Goal: Find specific page/section: Find specific page/section

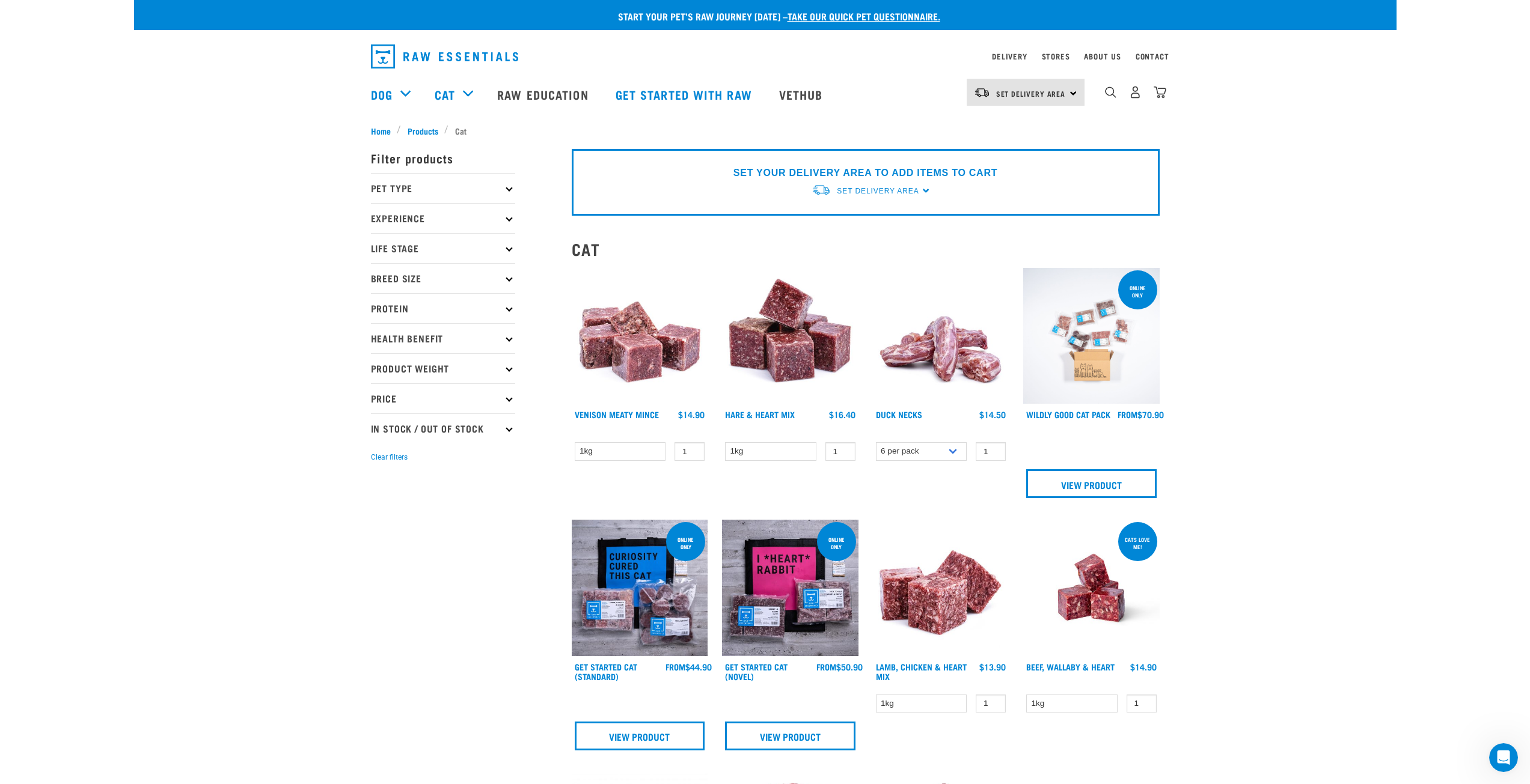
click at [506, 185] on p "Pet Type" at bounding box center [443, 188] width 144 height 30
click at [378, 237] on label "Cat" at bounding box center [396, 240] width 38 height 15
click at [378, 237] on input "Cat" at bounding box center [374, 239] width 8 height 8
checkbox input "true"
click at [510, 314] on p "Life Stage" at bounding box center [443, 311] width 144 height 30
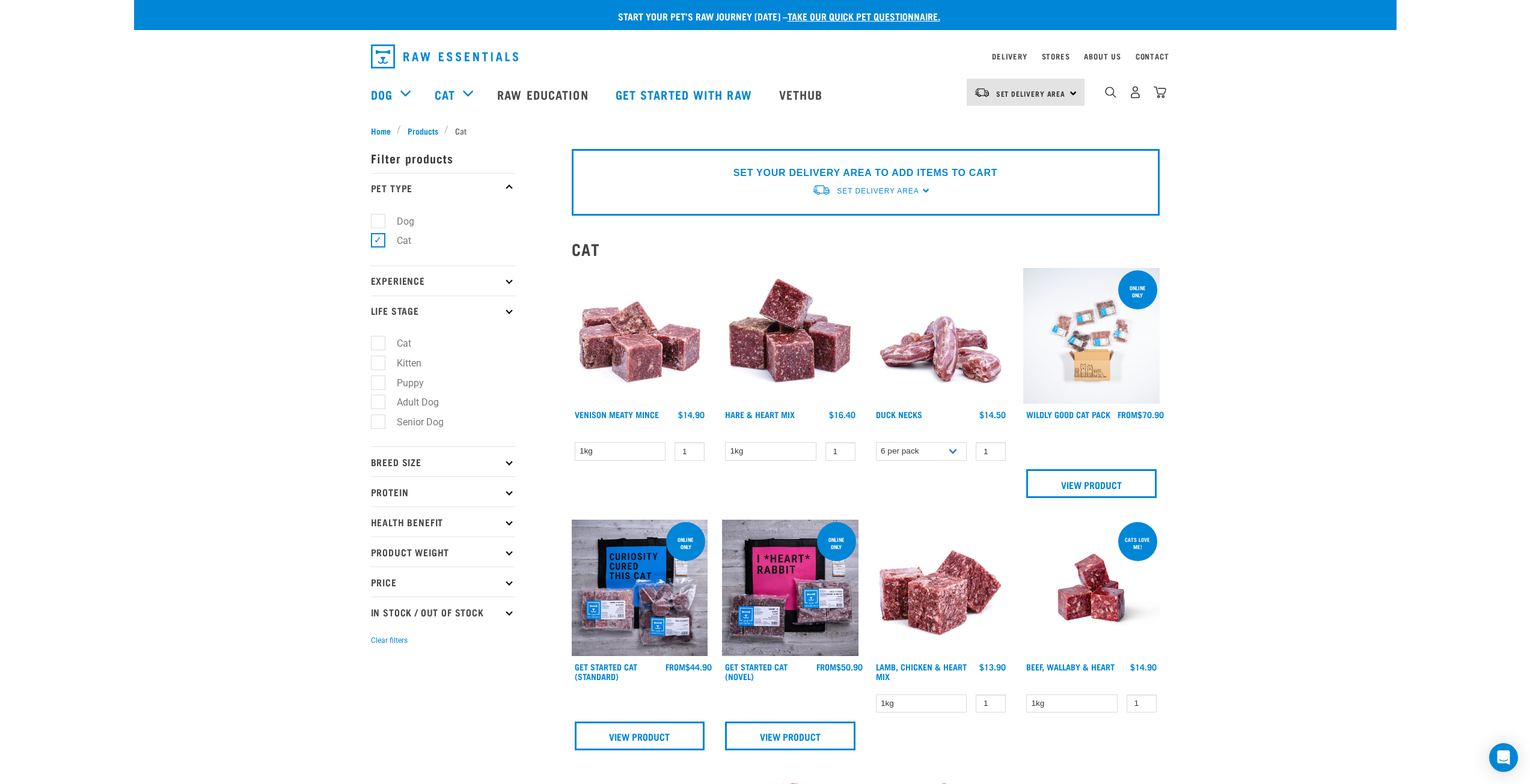
click at [378, 366] on label "Kitten" at bounding box center [402, 363] width 49 height 15
click at [377, 365] on input "Kitten" at bounding box center [374, 361] width 8 height 8
checkbox input "true"
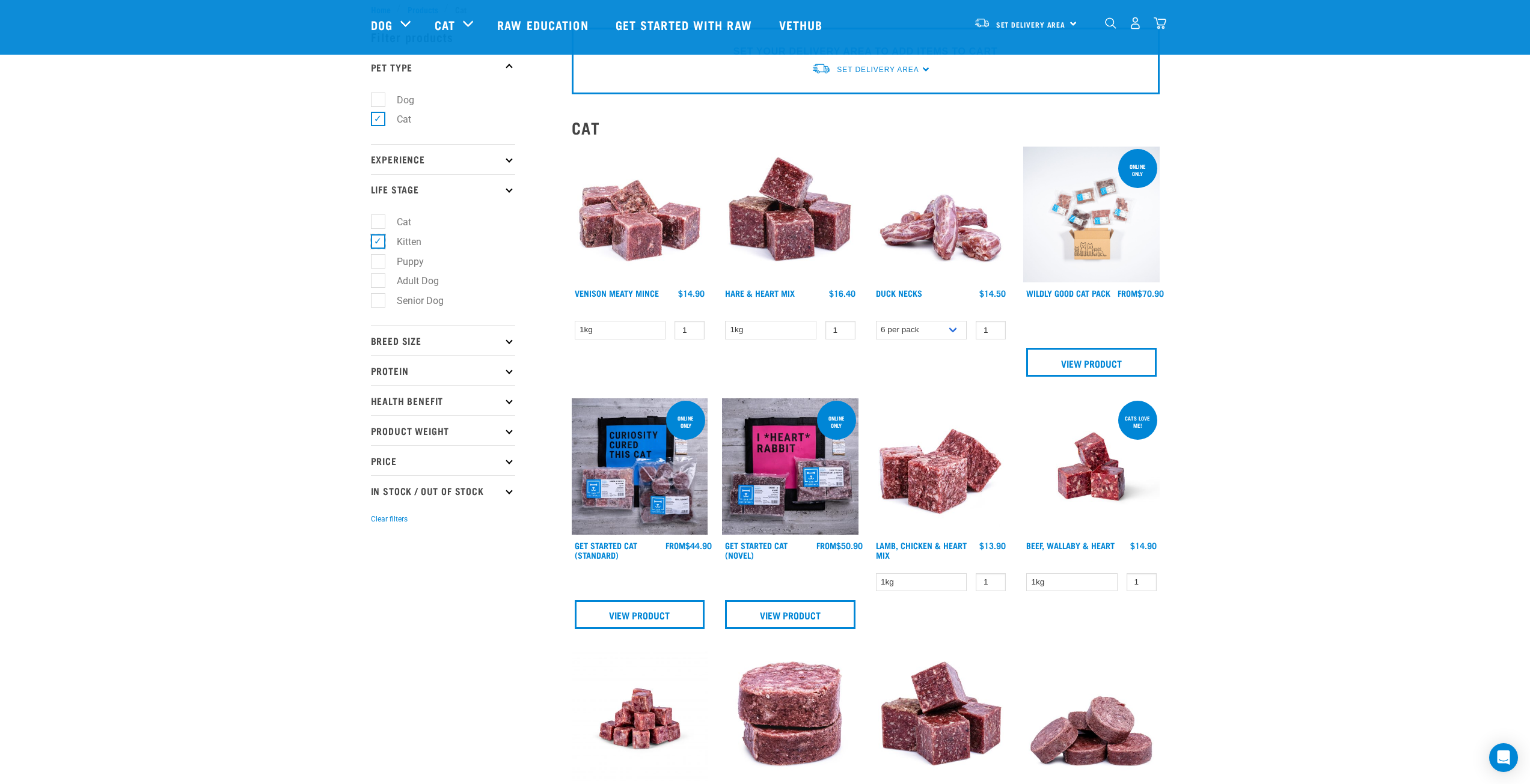
scroll to position [120, 0]
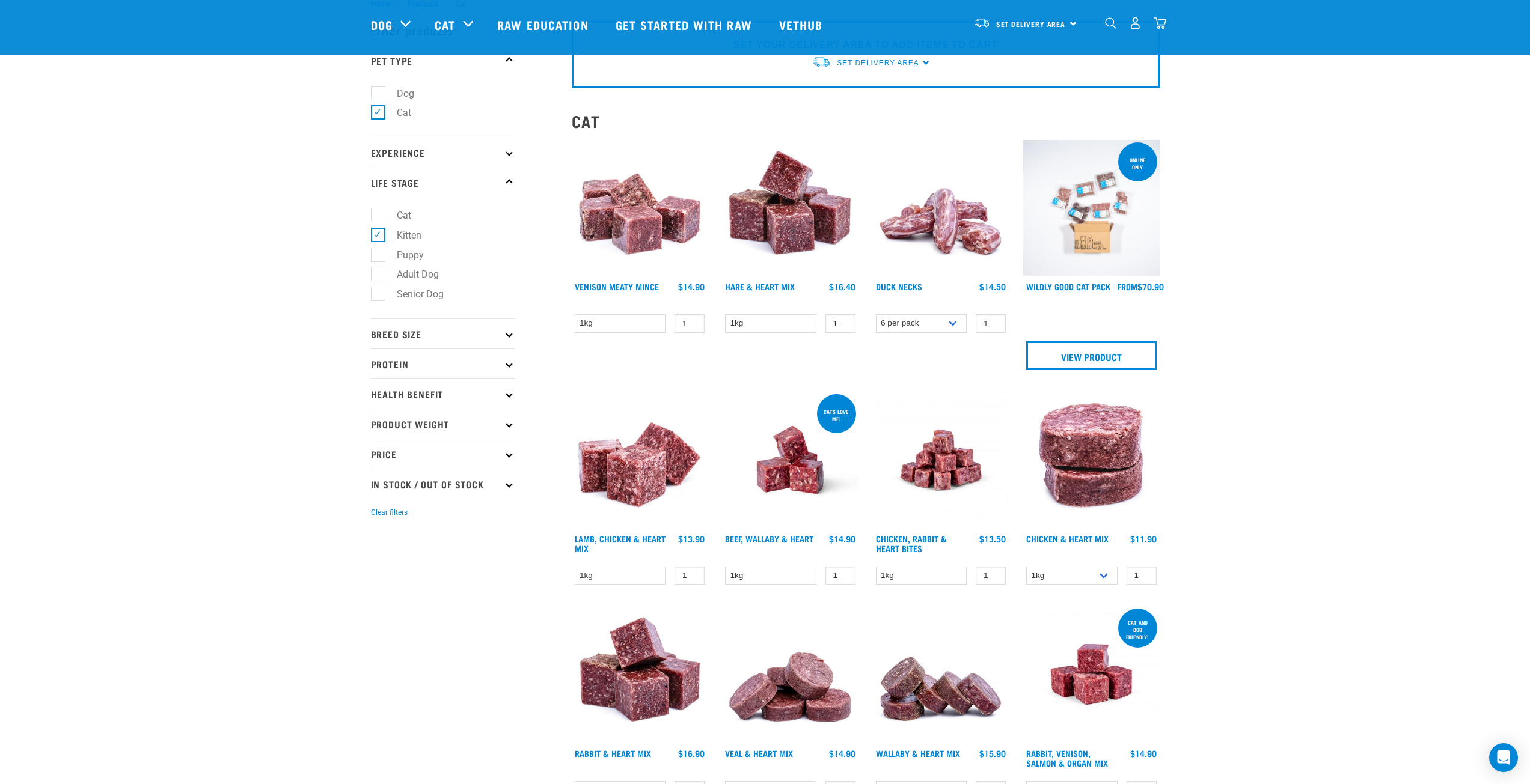
scroll to position [60, 0]
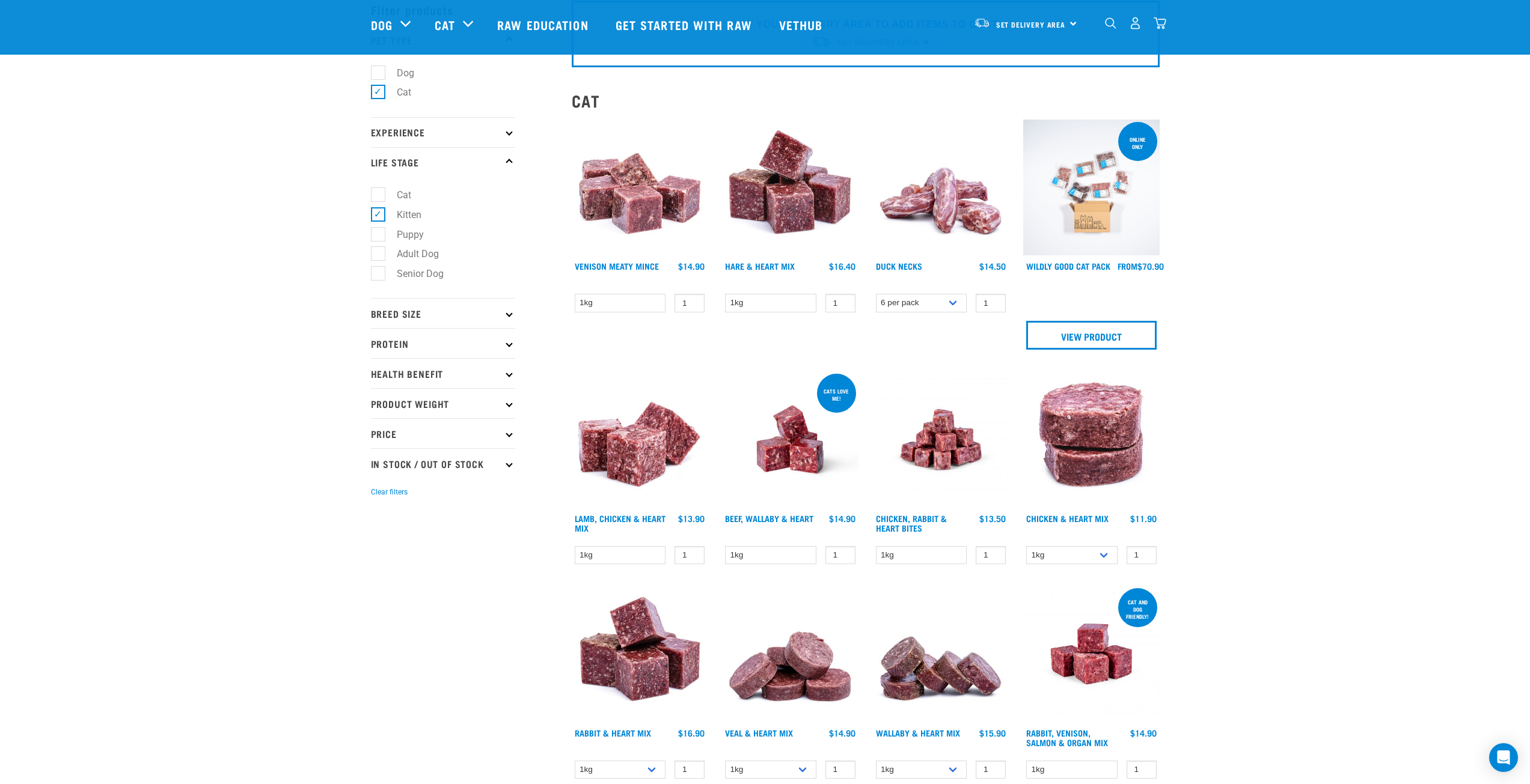
click at [507, 356] on p "Protein" at bounding box center [443, 343] width 144 height 30
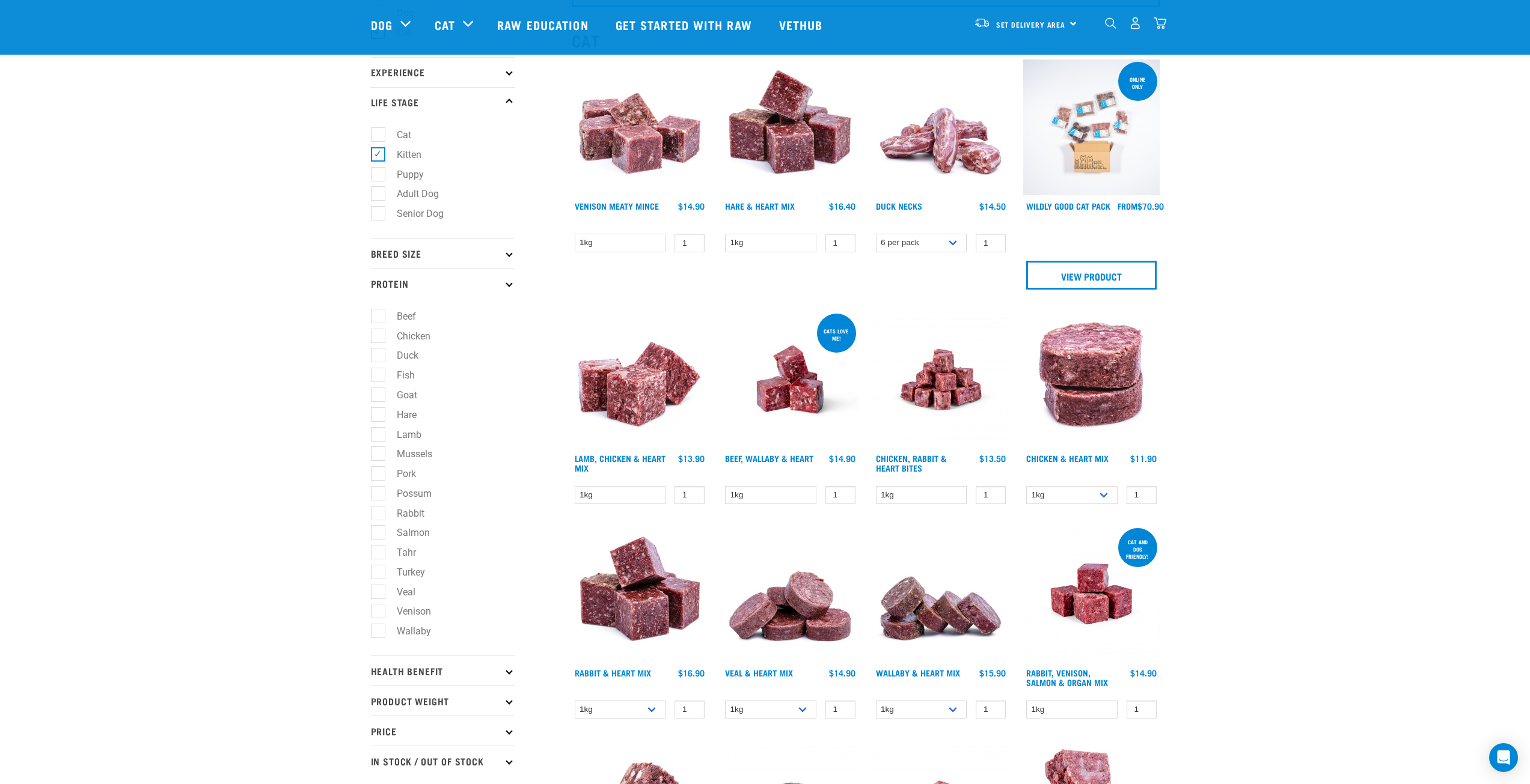
click at [378, 378] on label "Fish" at bounding box center [399, 375] width 42 height 15
click at [378, 378] on input "Fish" at bounding box center [374, 374] width 8 height 8
checkbox input "true"
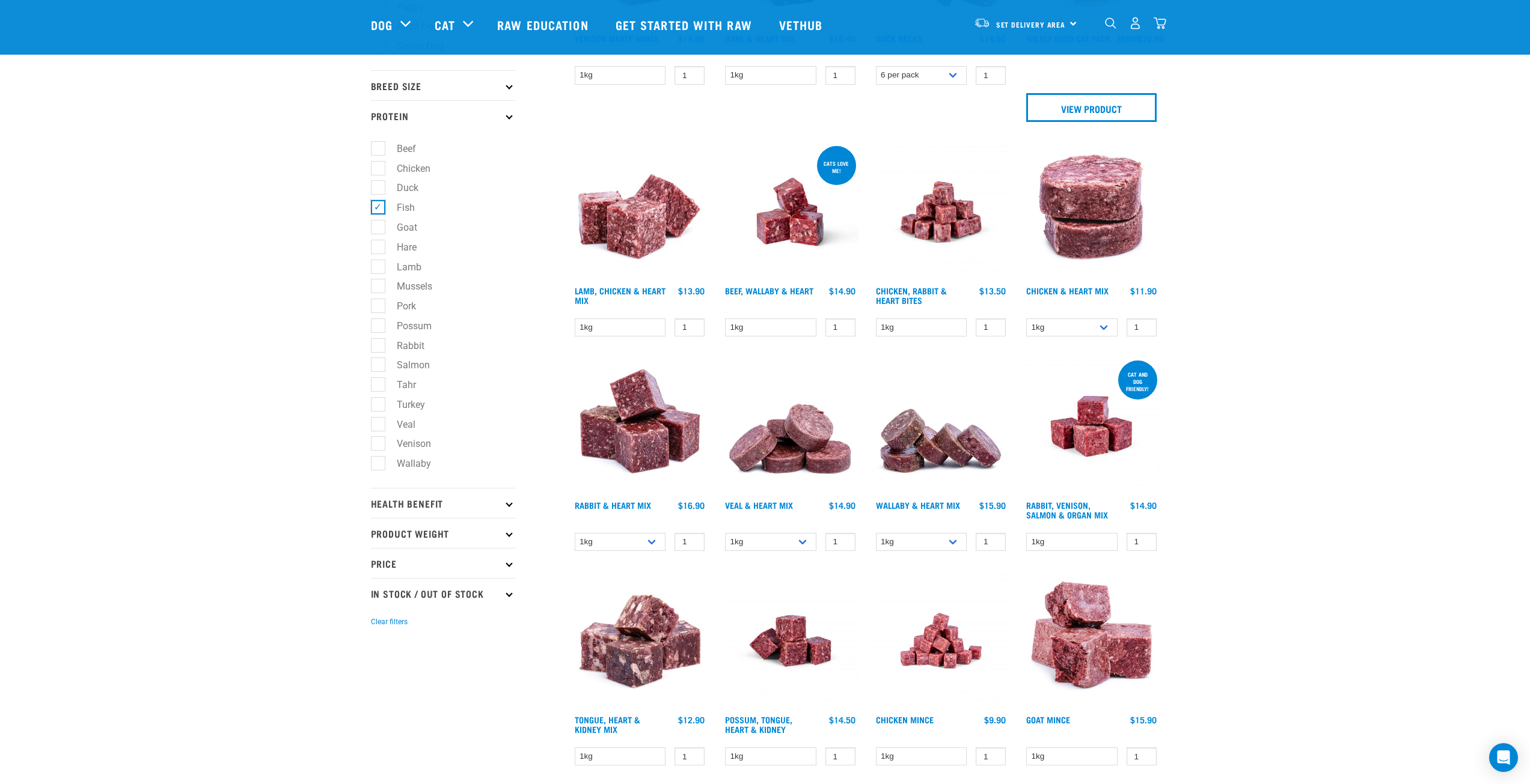
scroll to position [301, 0]
